Goal: Task Accomplishment & Management: Manage account settings

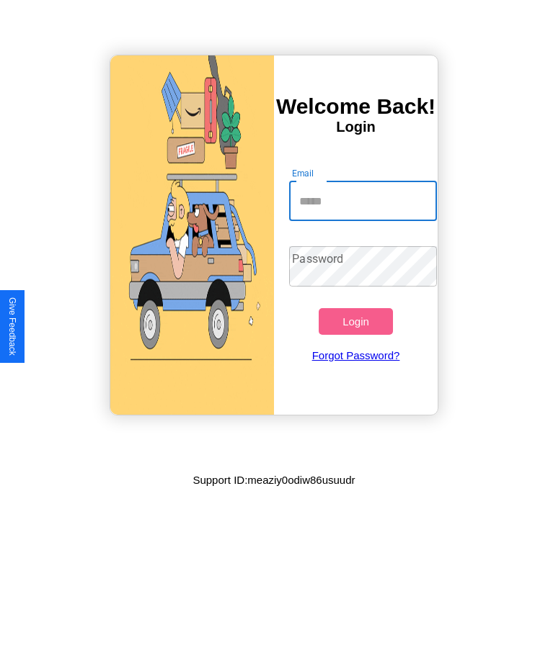
click at [362, 201] on input "Email" at bounding box center [362, 201] width 147 height 40
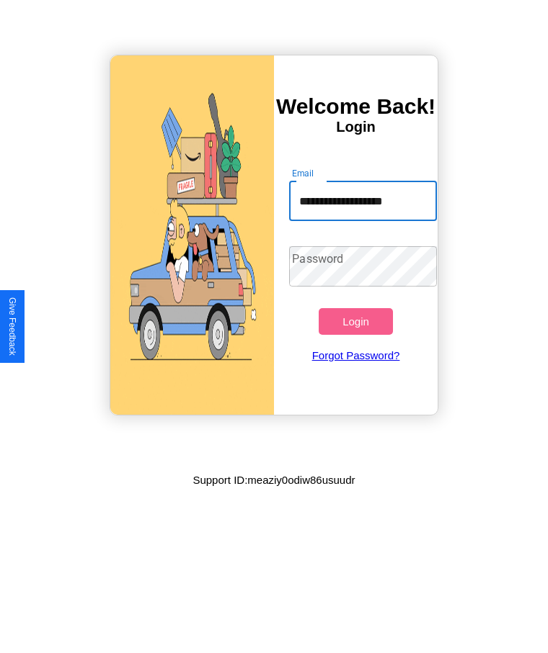
type input "**********"
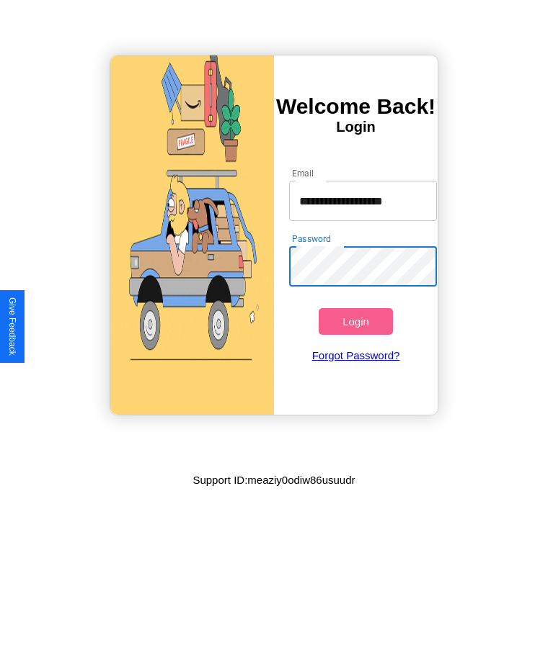
click at [355, 321] on button "Login" at bounding box center [354, 321] width 73 height 27
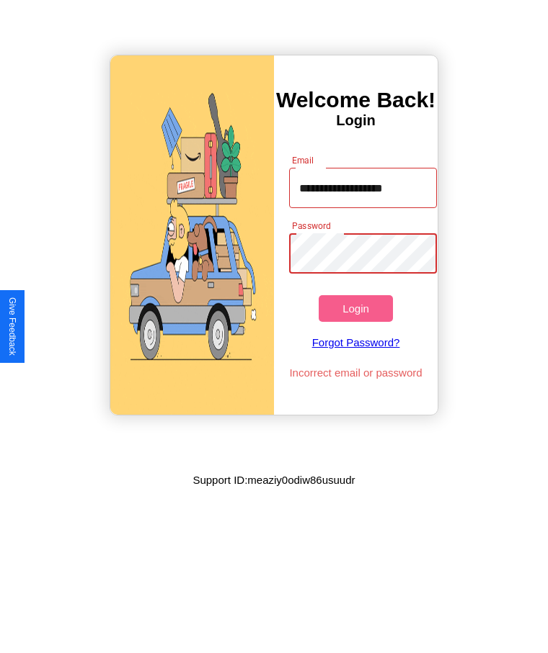
click at [355, 308] on button "Login" at bounding box center [354, 308] width 73 height 27
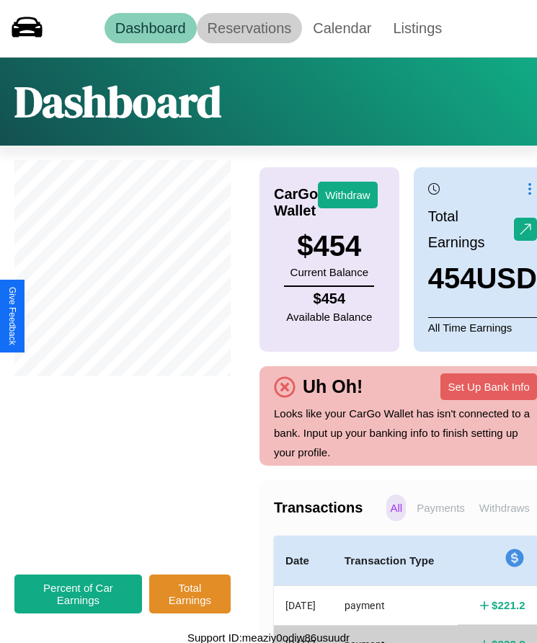
click at [249, 28] on link "Reservations" at bounding box center [250, 28] width 106 height 30
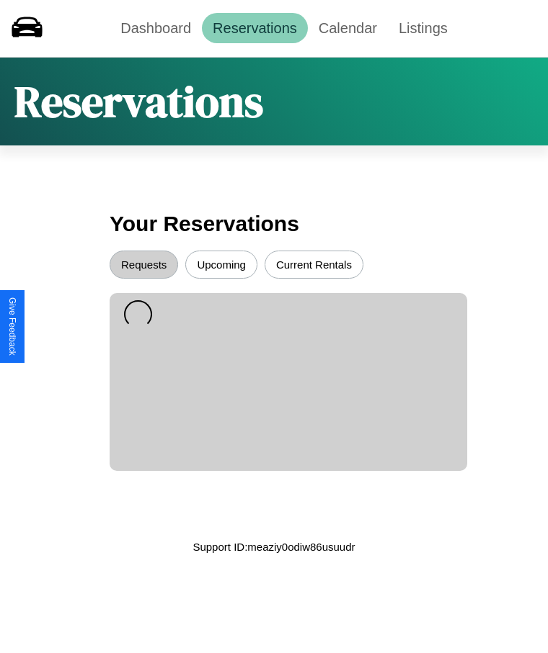
click at [221, 264] on button "Upcoming" at bounding box center [221, 265] width 72 height 28
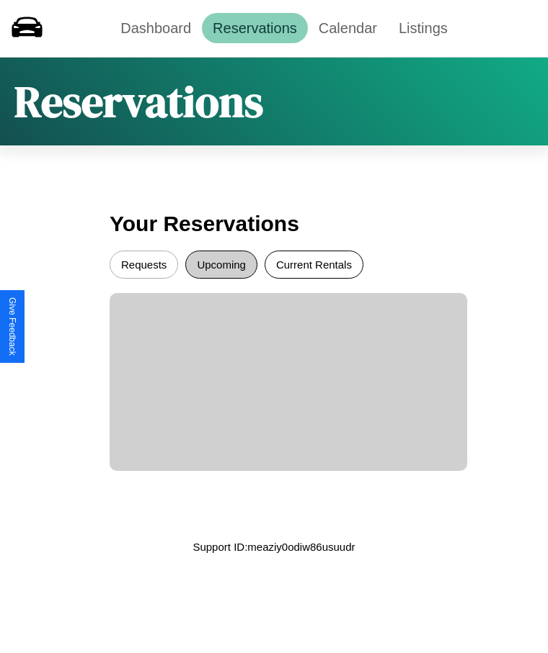
click at [313, 264] on button "Current Rentals" at bounding box center [313, 265] width 99 height 28
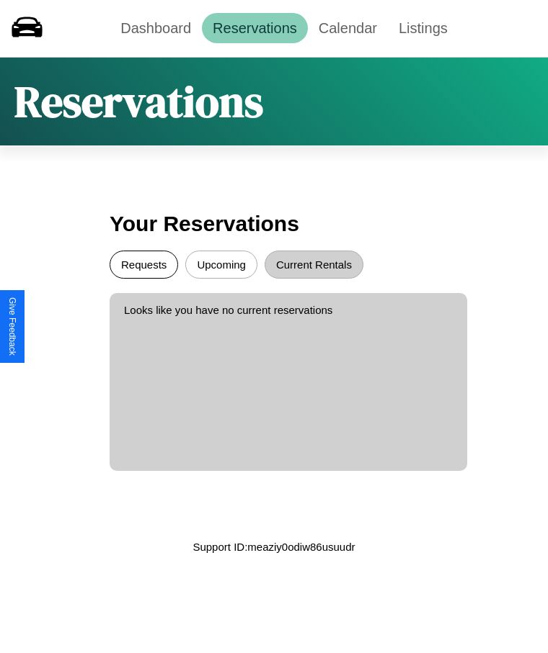
click at [143, 264] on button "Requests" at bounding box center [144, 265] width 68 height 28
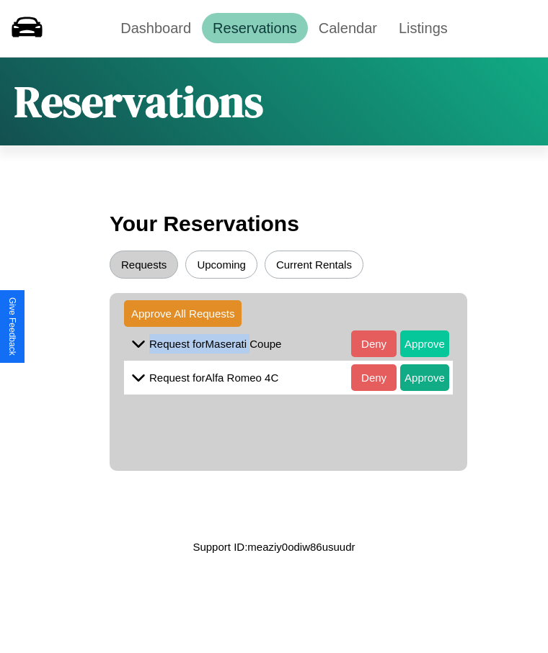
click at [414, 344] on button "Approve" at bounding box center [424, 344] width 49 height 27
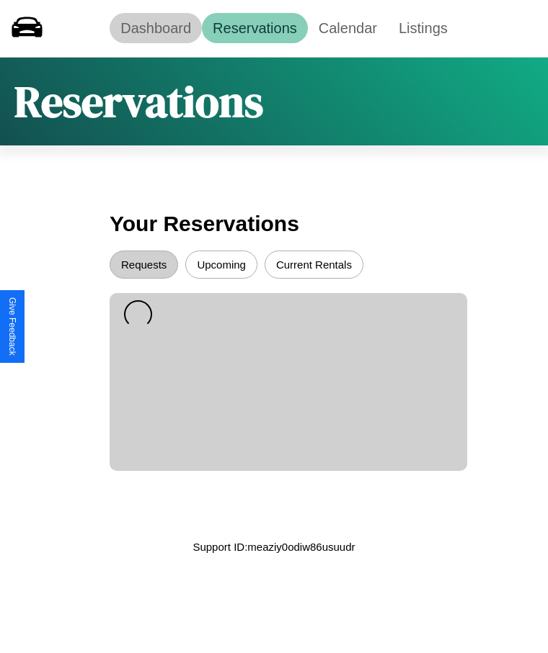
click at [156, 28] on link "Dashboard" at bounding box center [156, 28] width 92 height 30
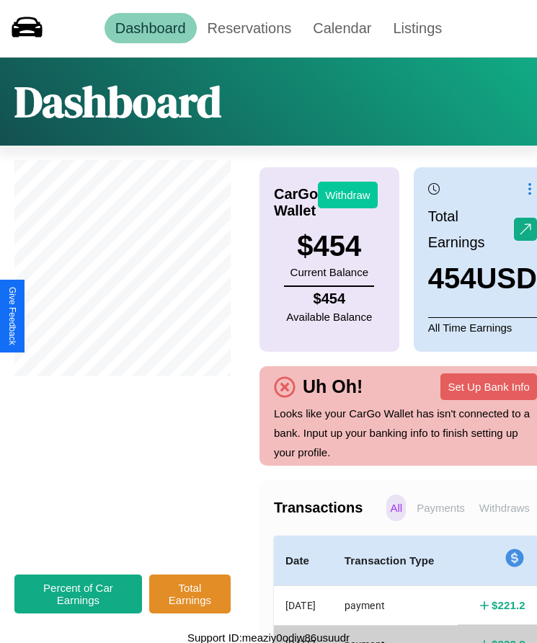
click at [347, 195] on button "Withdraw" at bounding box center [348, 195] width 60 height 27
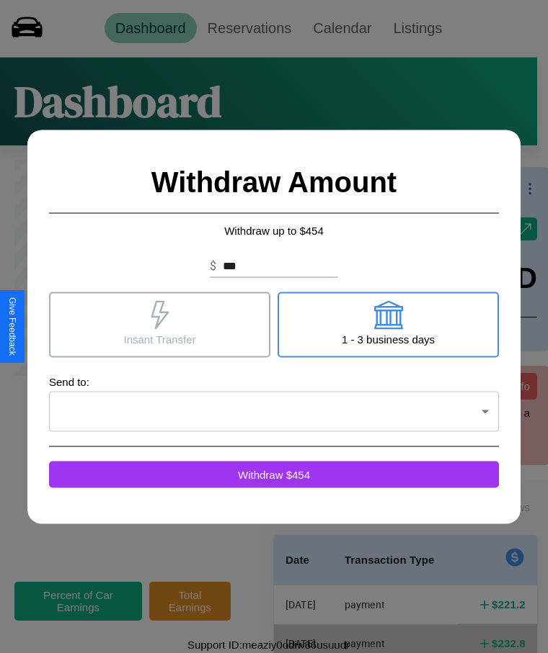
click at [159, 324] on icon at bounding box center [160, 314] width 18 height 29
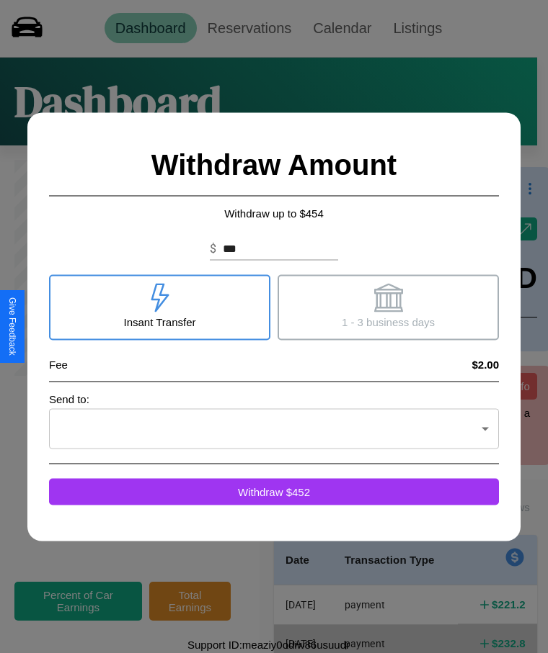
click at [388, 307] on icon at bounding box center [387, 297] width 29 height 29
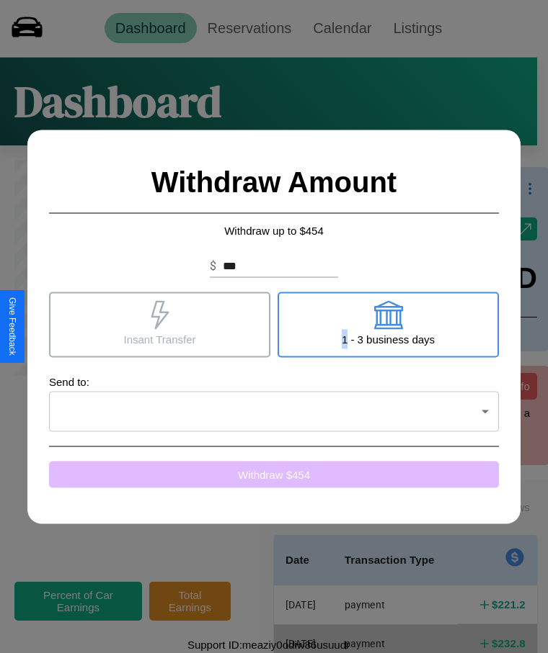
click at [274, 474] on button "Withdraw $ 454" at bounding box center [274, 474] width 450 height 27
